Goal: Task Accomplishment & Management: Use online tool/utility

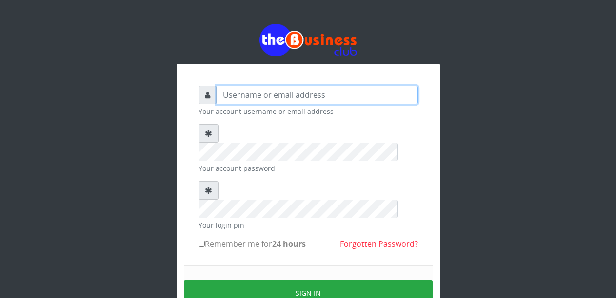
click at [244, 99] on input "text" at bounding box center [317, 95] width 201 height 19
type input "Malamsidi3030"
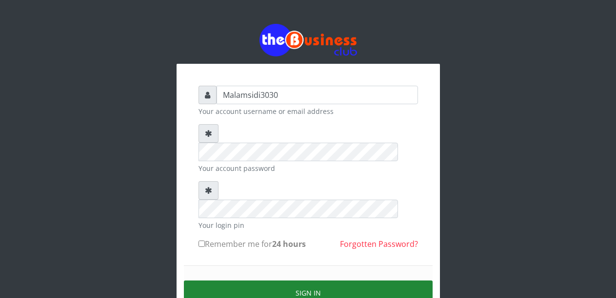
click at [280, 281] on button "Sign in" at bounding box center [308, 293] width 249 height 25
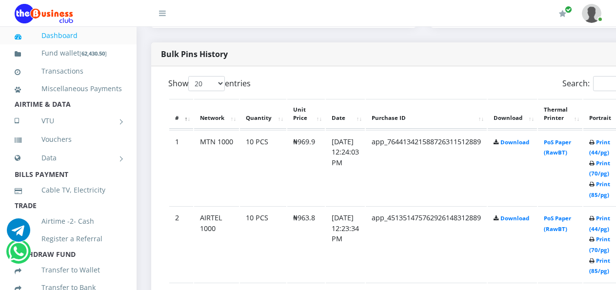
scroll to position [536, 0]
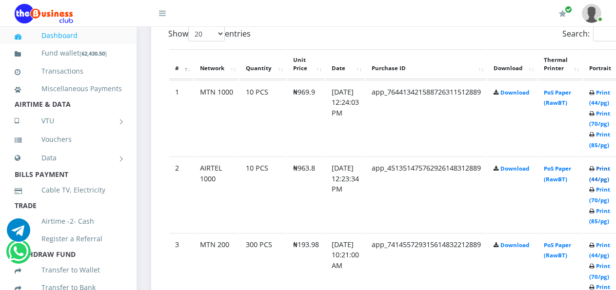
click at [608, 171] on link "Print (44/pg)" at bounding box center [599, 174] width 21 height 18
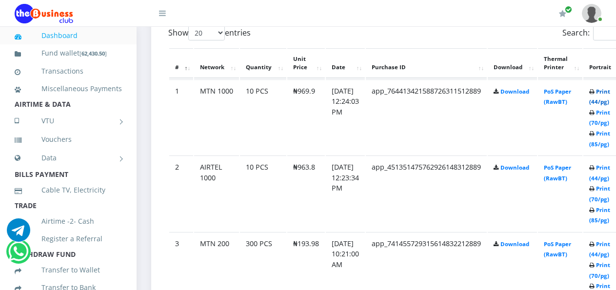
click at [610, 95] on link "Print (44/pg)" at bounding box center [599, 97] width 21 height 18
